Goal: Task Accomplishment & Management: Manage account settings

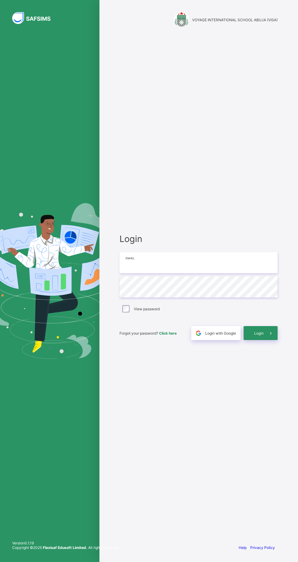
click at [224, 273] on input "email" at bounding box center [198, 262] width 158 height 21
type input "**********"
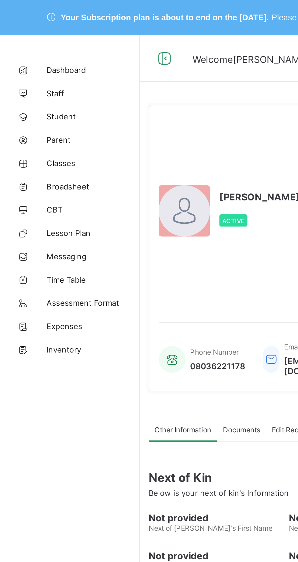
click at [27, 59] on span "Student" at bounding box center [48, 60] width 49 height 5
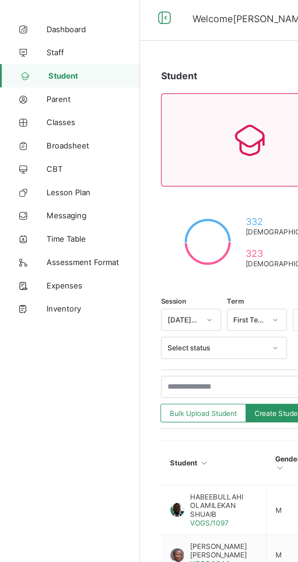
click at [27, 85] on span "Classes" at bounding box center [48, 85] width 49 height 5
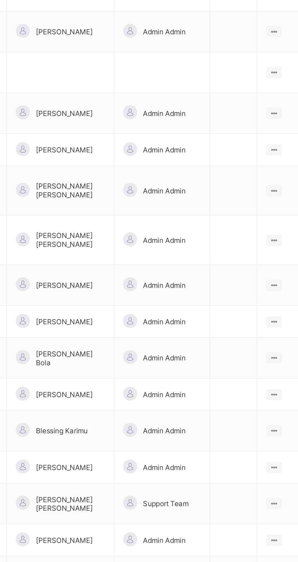
click at [272, 308] on icon at bounding box center [272, 310] width 5 height 5
click at [0, 0] on ul "View Class Assign form Teacher" at bounding box center [0, 0] width 0 height 0
click at [0, 0] on div "View Class" at bounding box center [0, 0] width 0 height 0
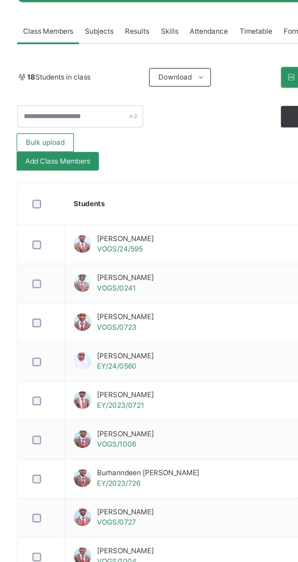
click at [192, 337] on td "[PERSON_NAME]/24/0560" at bounding box center [178, 328] width 139 height 20
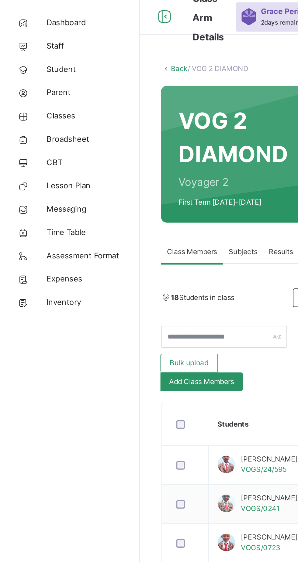
click at [92, 60] on link "Back" at bounding box center [93, 60] width 9 height 5
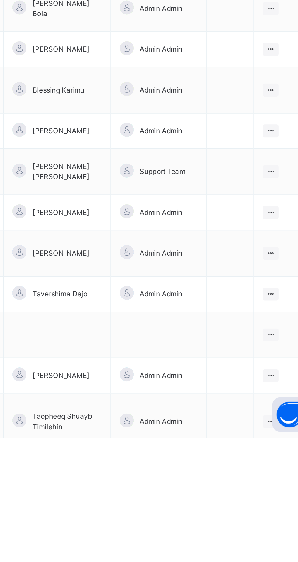
click at [273, 528] on icon at bounding box center [272, 529] width 5 height 5
click at [0, 0] on div "View Class" at bounding box center [0, 0] width 0 height 0
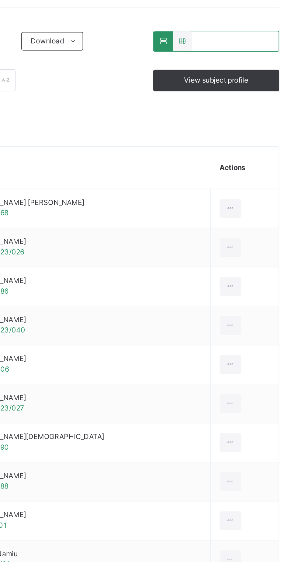
click at [258, 283] on div at bounding box center [261, 287] width 11 height 10
click at [0, 0] on div "Remove from Class" at bounding box center [0, 0] width 0 height 0
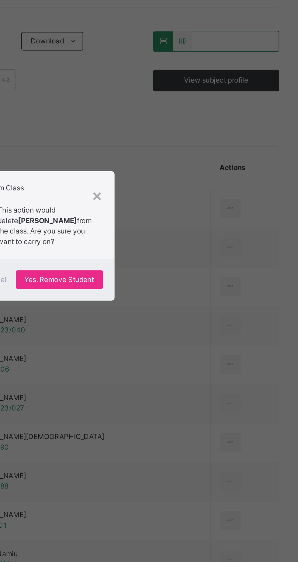
click at [190, 307] on span "Yes, Remove Student" at bounding box center [172, 303] width 36 height 5
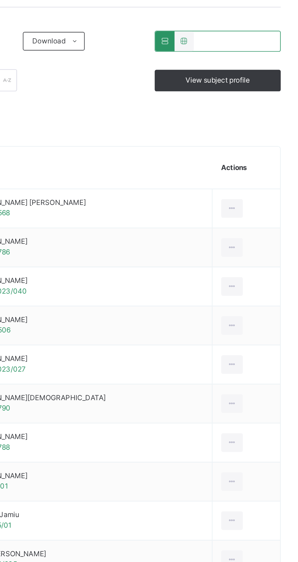
click at [259, 328] on icon at bounding box center [261, 327] width 5 height 5
click at [0, 0] on li "Remove from Class" at bounding box center [0, 0] width 0 height 0
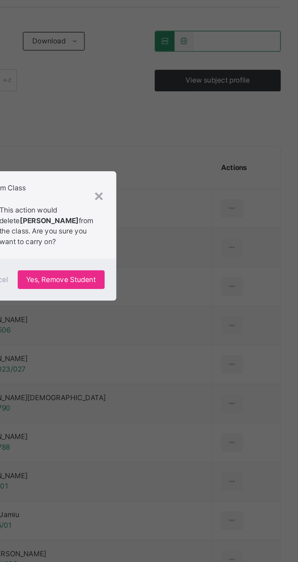
click at [190, 307] on span "Yes, Remove Student" at bounding box center [172, 303] width 36 height 5
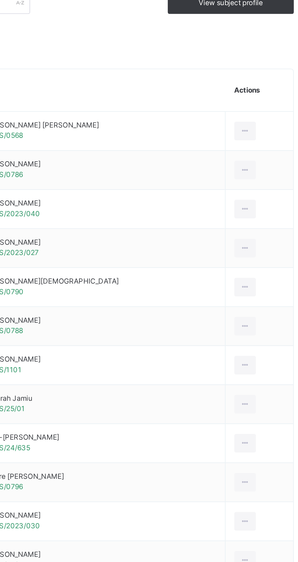
click at [256, 344] on div at bounding box center [261, 348] width 11 height 10
click at [0, 0] on li "Remove from Class" at bounding box center [0, 0] width 0 height 0
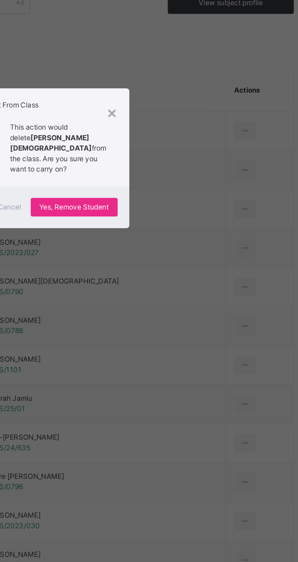
click at [190, 309] on span "Yes, Remove Student" at bounding box center [172, 306] width 36 height 5
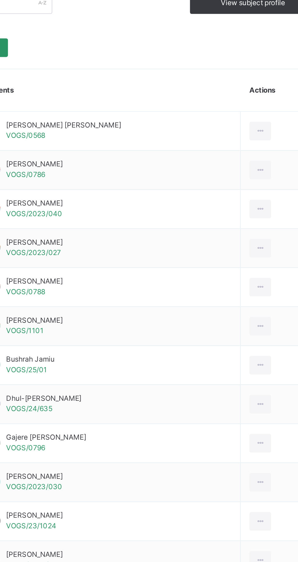
click at [254, 345] on div at bounding box center [257, 348] width 11 height 10
click at [0, 0] on li "Remove from Class" at bounding box center [0, 0] width 0 height 0
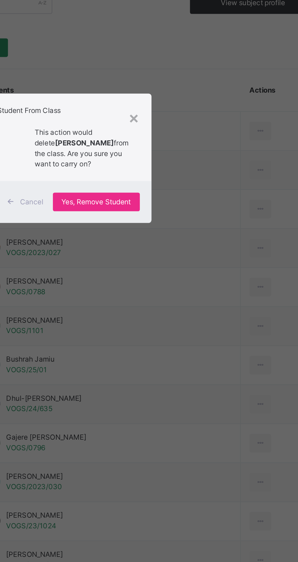
click at [190, 307] on span "Yes, Remove Student" at bounding box center [172, 303] width 36 height 5
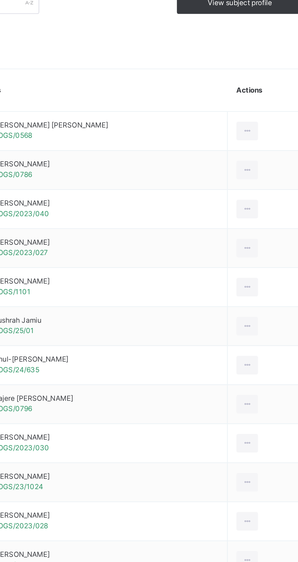
click at [256, 368] on icon at bounding box center [257, 368] width 5 height 5
click at [0, 0] on div "Remove from Class" at bounding box center [0, 0] width 0 height 0
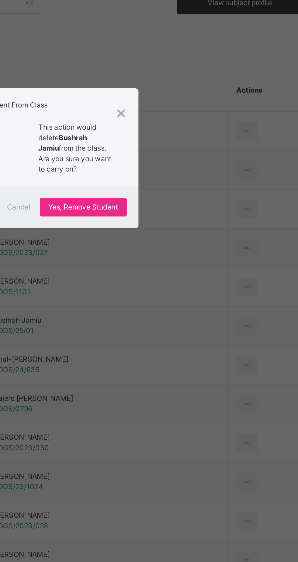
click at [190, 309] on span "Yes, Remove Student" at bounding box center [172, 306] width 36 height 5
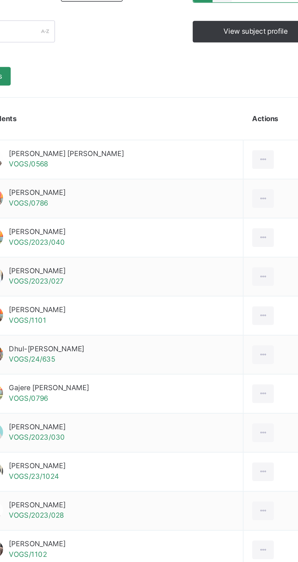
click at [255, 344] on div at bounding box center [257, 348] width 11 height 10
click at [0, 0] on li "Remove from Class" at bounding box center [0, 0] width 0 height 0
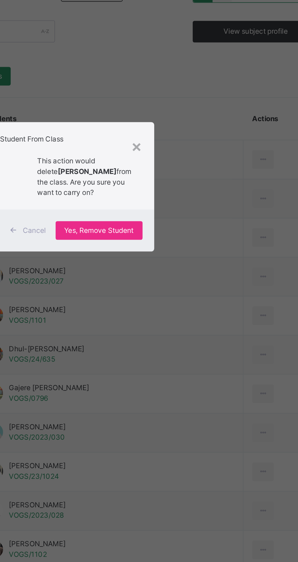
click at [190, 307] on span "Yes, Remove Student" at bounding box center [172, 303] width 36 height 5
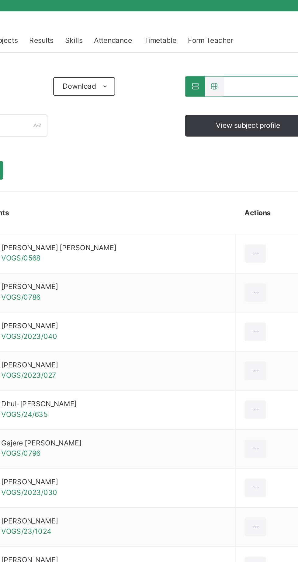
click at [256, 284] on div at bounding box center [257, 287] width 11 height 10
click at [0, 0] on li "Remove from Class" at bounding box center [0, 0] width 0 height 0
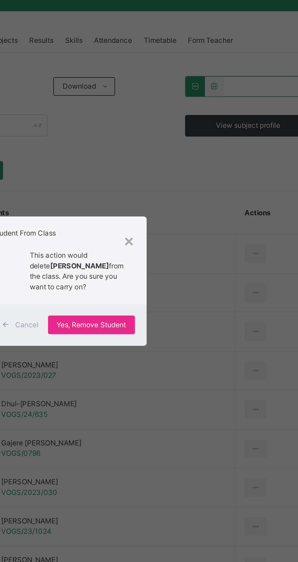
click at [190, 307] on span "Yes, Remove Student" at bounding box center [172, 303] width 36 height 5
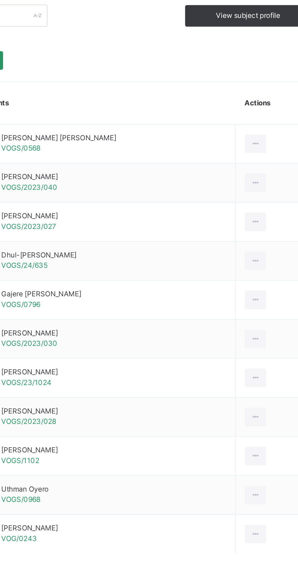
click at [256, 389] on icon at bounding box center [257, 388] width 5 height 5
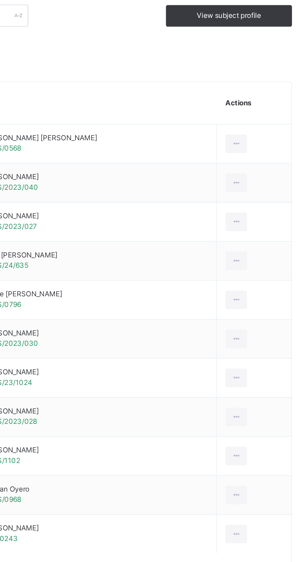
click at [0, 0] on div "Remove from Class" at bounding box center [0, 0] width 0 height 0
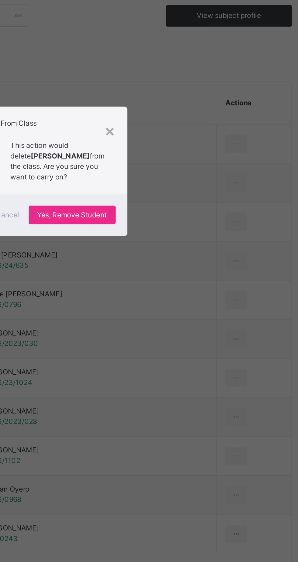
click at [190, 307] on span "Yes, Remove Student" at bounding box center [172, 303] width 36 height 5
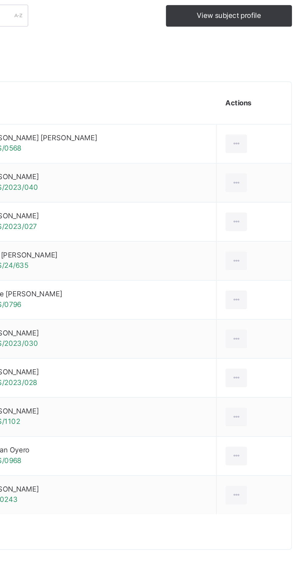
click at [256, 409] on icon at bounding box center [257, 409] width 5 height 5
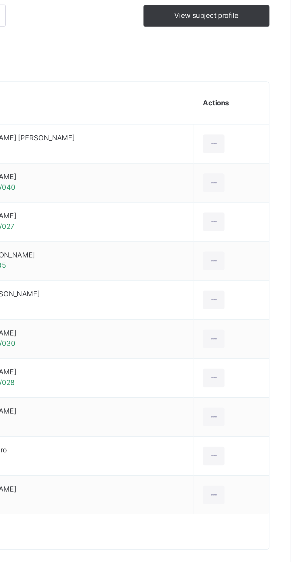
click at [0, 0] on div "Remove from Class" at bounding box center [0, 0] width 0 height 0
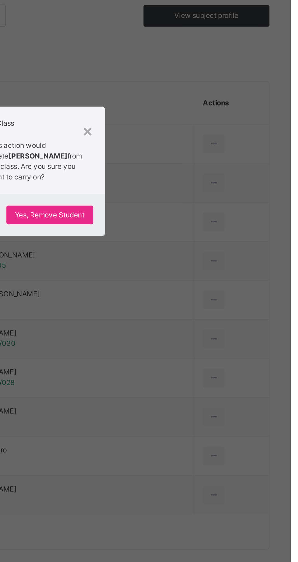
click at [190, 307] on span "Yes, Remove Student" at bounding box center [172, 303] width 36 height 5
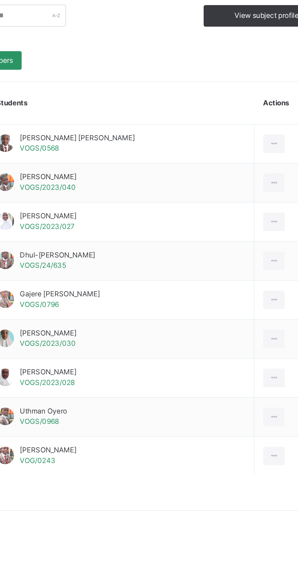
click at [256, 429] on icon at bounding box center [257, 429] width 5 height 5
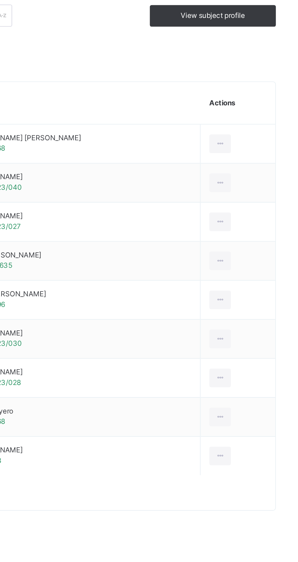
click at [0, 0] on div "Remove from Class" at bounding box center [0, 0] width 0 height 0
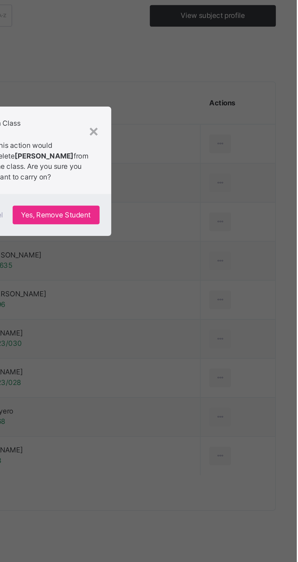
click at [190, 307] on span "Yes, Remove Student" at bounding box center [172, 303] width 36 height 5
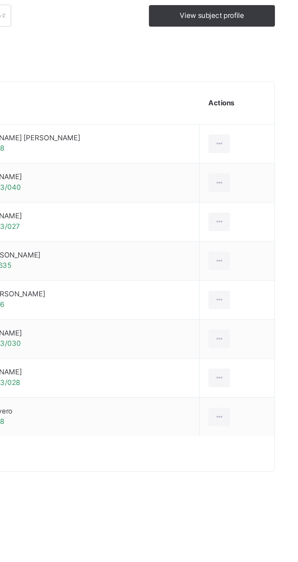
click at [257, 385] on div at bounding box center [257, 389] width 11 height 10
click at [0, 0] on div "Remove from Class" at bounding box center [0, 0] width 0 height 0
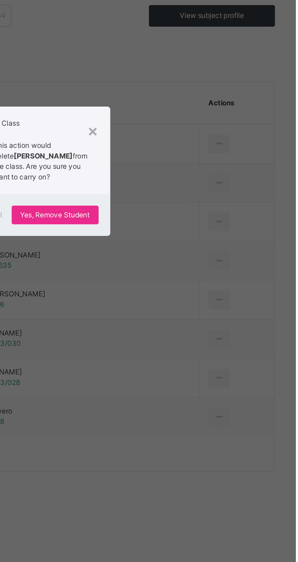
click at [190, 307] on span "Yes, Remove Student" at bounding box center [172, 303] width 36 height 5
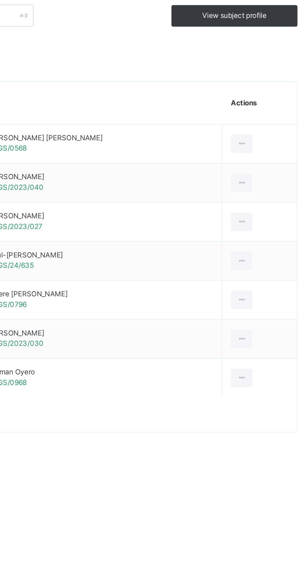
click at [257, 347] on icon at bounding box center [257, 348] width 5 height 5
click at [0, 0] on div "Remove from Class" at bounding box center [0, 0] width 0 height 0
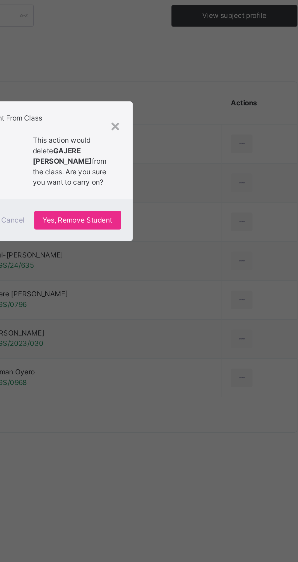
click at [190, 309] on span "Yes, Remove Student" at bounding box center [172, 306] width 36 height 5
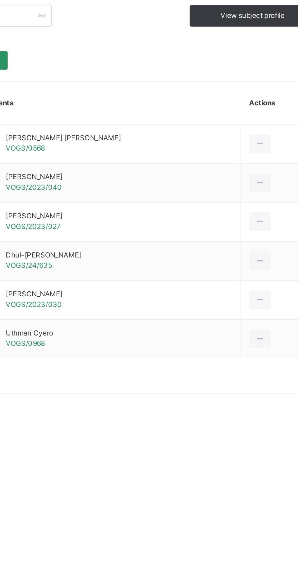
click at [256, 348] on icon at bounding box center [257, 348] width 5 height 5
click at [0, 0] on li "Remove from Class" at bounding box center [0, 0] width 0 height 0
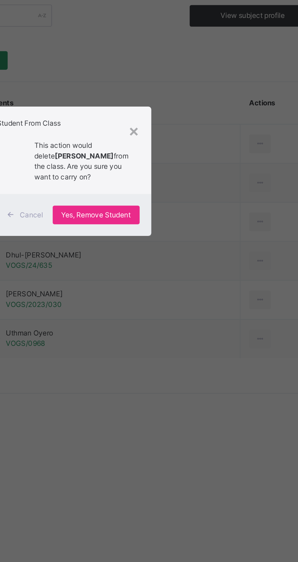
click at [190, 307] on span "Yes, Remove Student" at bounding box center [172, 303] width 36 height 5
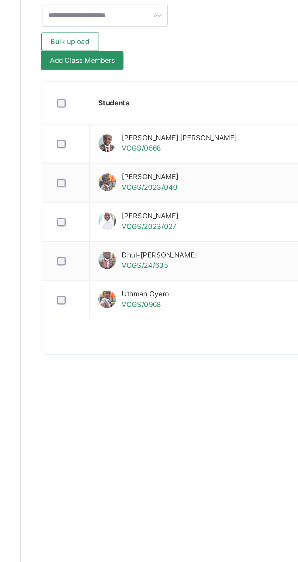
click at [110, 224] on span "Add Class Members" at bounding box center [105, 223] width 34 height 5
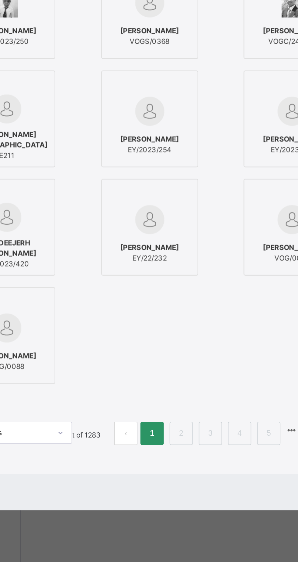
click at [166, 144] on span "Students Without Class" at bounding box center [149, 142] width 34 height 4
click at [176, 166] on input "text" at bounding box center [149, 161] width 66 height 11
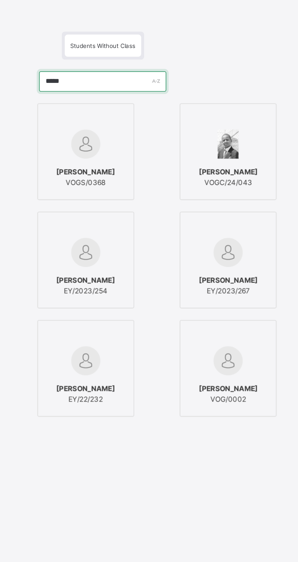
type input "******"
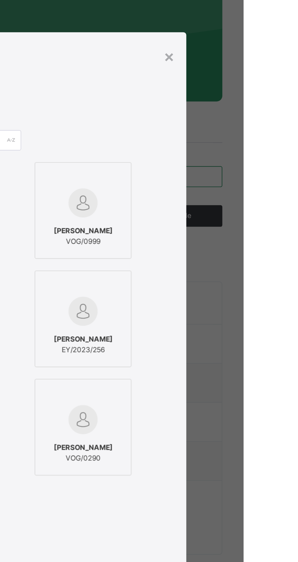
click at [262, 123] on div "×" at bounding box center [259, 117] width 6 height 13
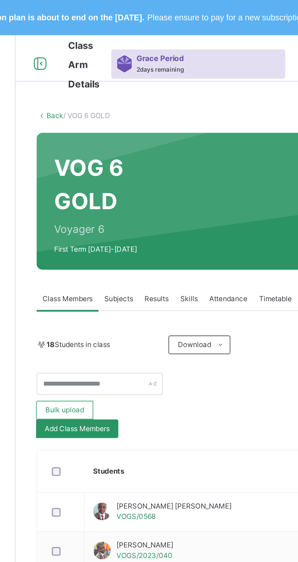
click at [93, 59] on link "Back" at bounding box center [93, 60] width 9 height 5
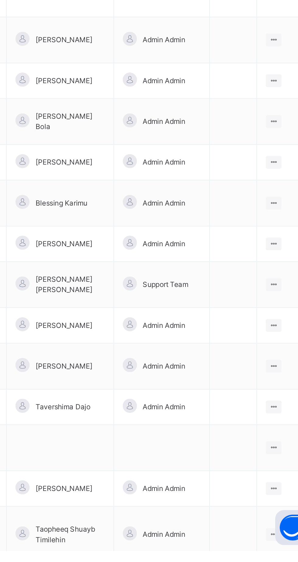
click at [272, 507] on icon at bounding box center [272, 508] width 5 height 5
click at [0, 0] on div "View Class" at bounding box center [0, 0] width 0 height 0
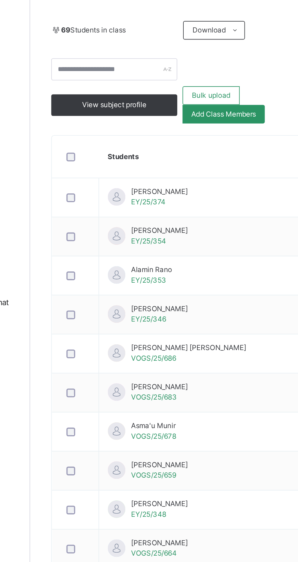
scroll to position [164, 0]
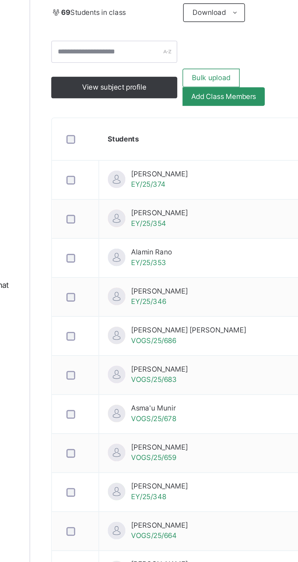
click at [262, 39] on span "Transfer students" at bounding box center [253, 35] width 29 height 5
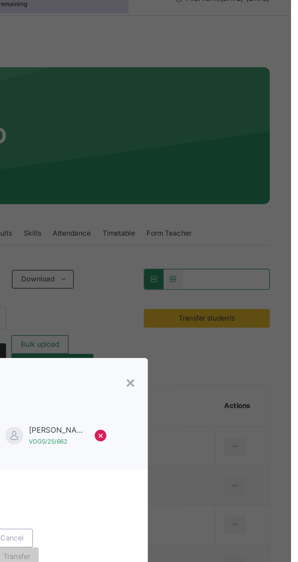
click at [121, 298] on span "Transferring to" at bounding box center [104, 295] width 34 height 6
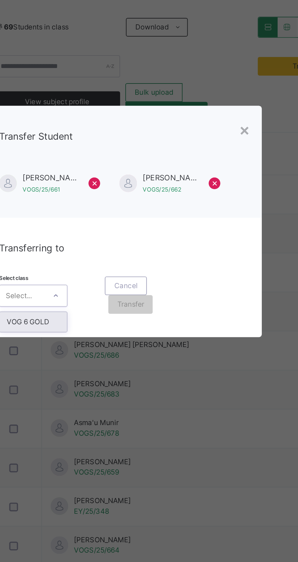
click at [132, 408] on div "× Transfer Student [PERSON_NAME]/25/661 × [PERSON_NAME]/25/662 × Transferring t…" at bounding box center [149, 281] width 298 height 562
click at [133, 411] on div "× Transfer Student [PERSON_NAME]/25/661 × [PERSON_NAME]/25/662 × Transferring t…" at bounding box center [149, 281] width 298 height 562
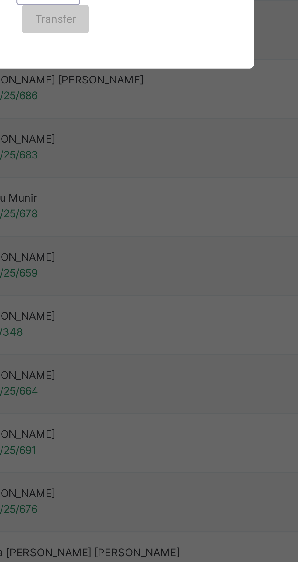
click at [118, 323] on icon at bounding box center [116, 320] width 4 height 6
click at [122, 339] on div "VOG 6 GOLD" at bounding box center [104, 333] width 35 height 10
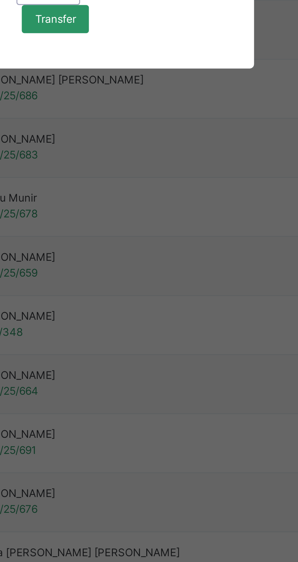
click at [136, 341] on div "Transferring to Select class VOG 6 GOLD Cancel Transfer" at bounding box center [148, 310] width 149 height 62
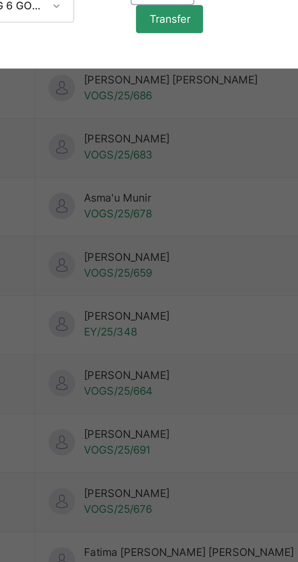
click at [162, 327] on span "Transfer" at bounding box center [155, 324] width 14 height 5
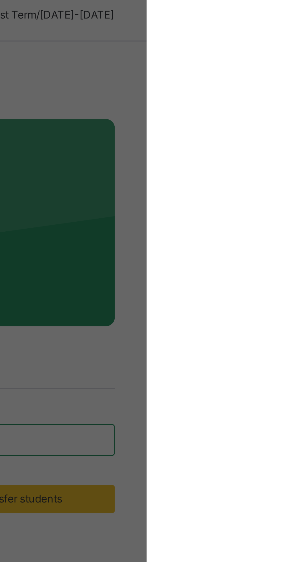
click at [178, 304] on span "You are about to transfer the above students from VOG 6 DIAMOND to VOG 6 GOLD ,…" at bounding box center [146, 299] width 118 height 10
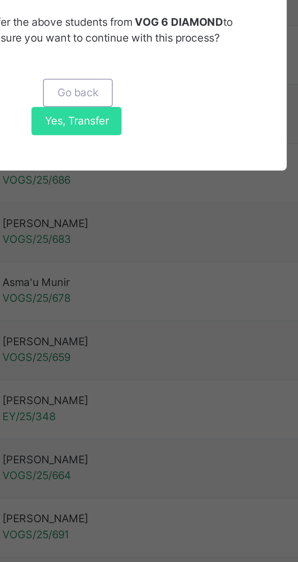
click at [177, 304] on span "You are about to transfer the above students from VOG 6 DIAMOND to VOG 6 GOLD ,…" at bounding box center [146, 299] width 118 height 10
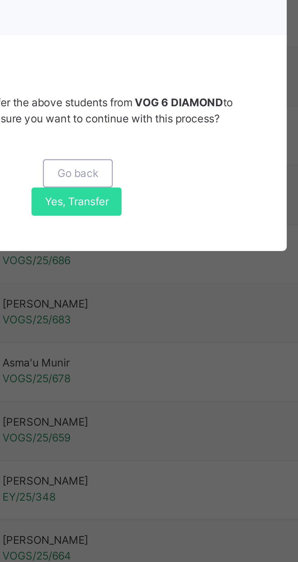
click at [162, 333] on span "Yes, Transfer" at bounding box center [151, 330] width 22 height 5
